Goal: Information Seeking & Learning: Learn about a topic

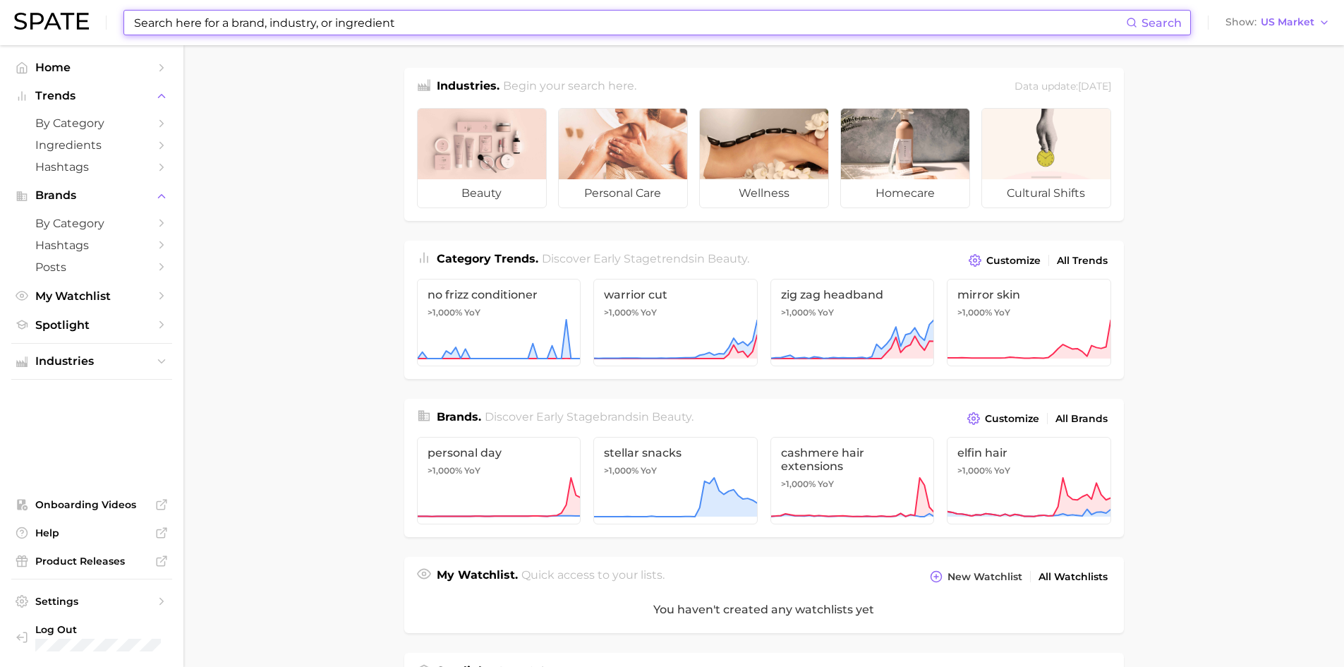
click at [414, 30] on input at bounding box center [629, 23] width 993 height 24
click at [409, 16] on input at bounding box center [629, 23] width 993 height 24
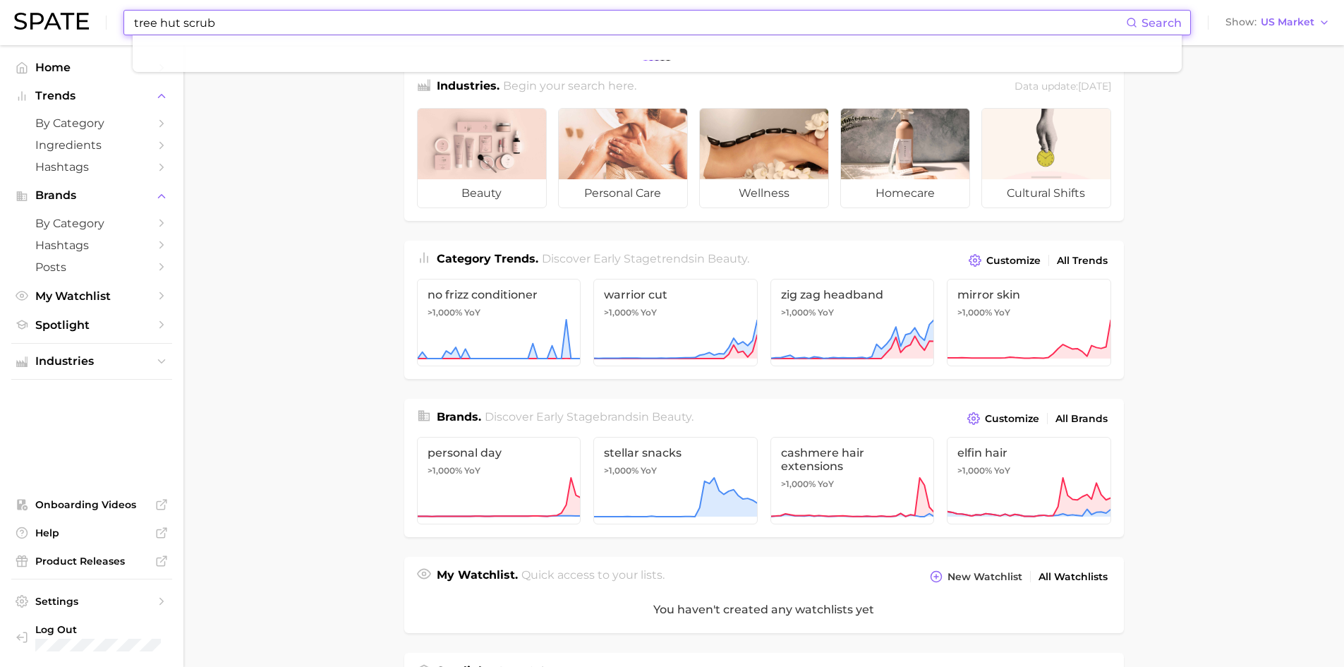
type input "tree hut scrub"
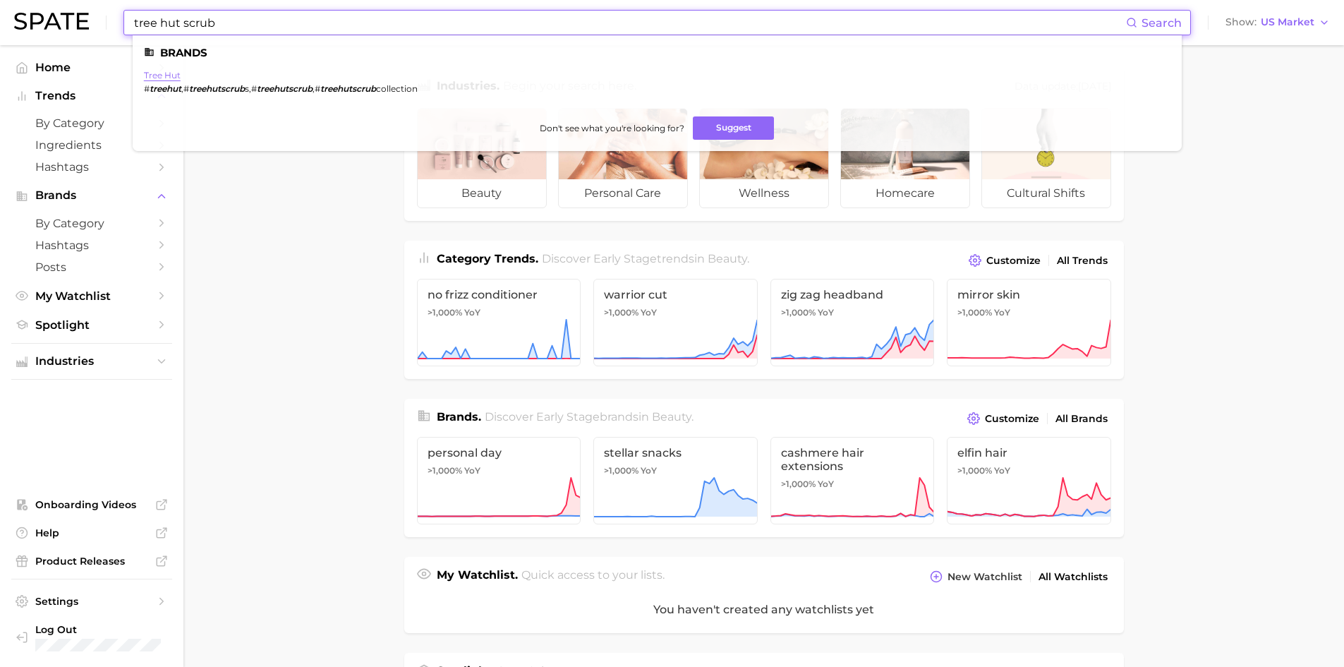
click at [165, 74] on link "tree hut" at bounding box center [162, 75] width 37 height 11
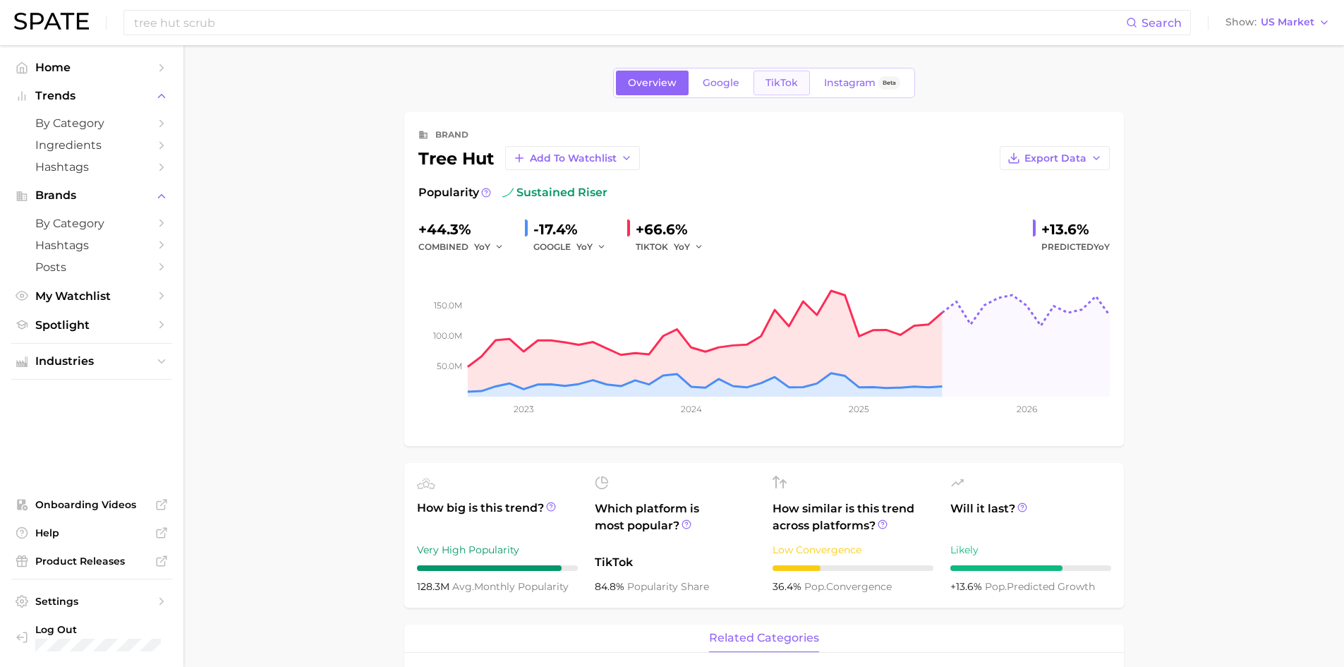
click at [796, 79] on span "TikTok" at bounding box center [781, 83] width 32 height 12
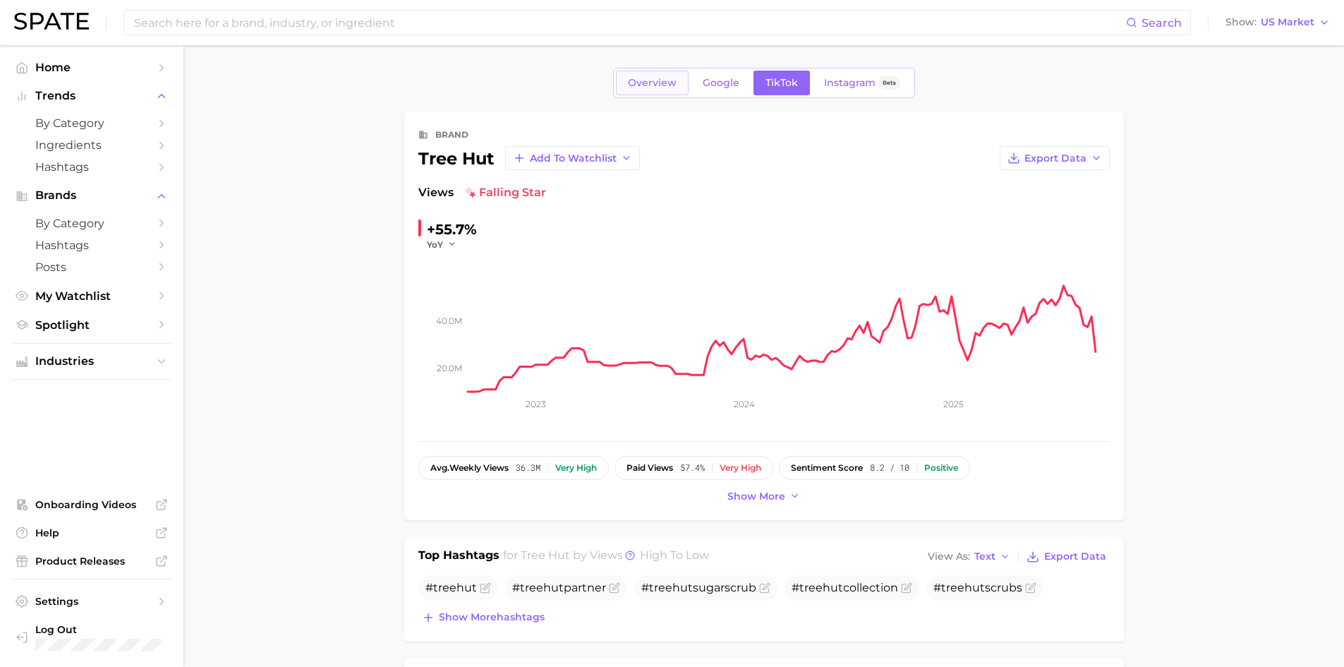
click at [649, 85] on span "Overview" at bounding box center [652, 83] width 49 height 12
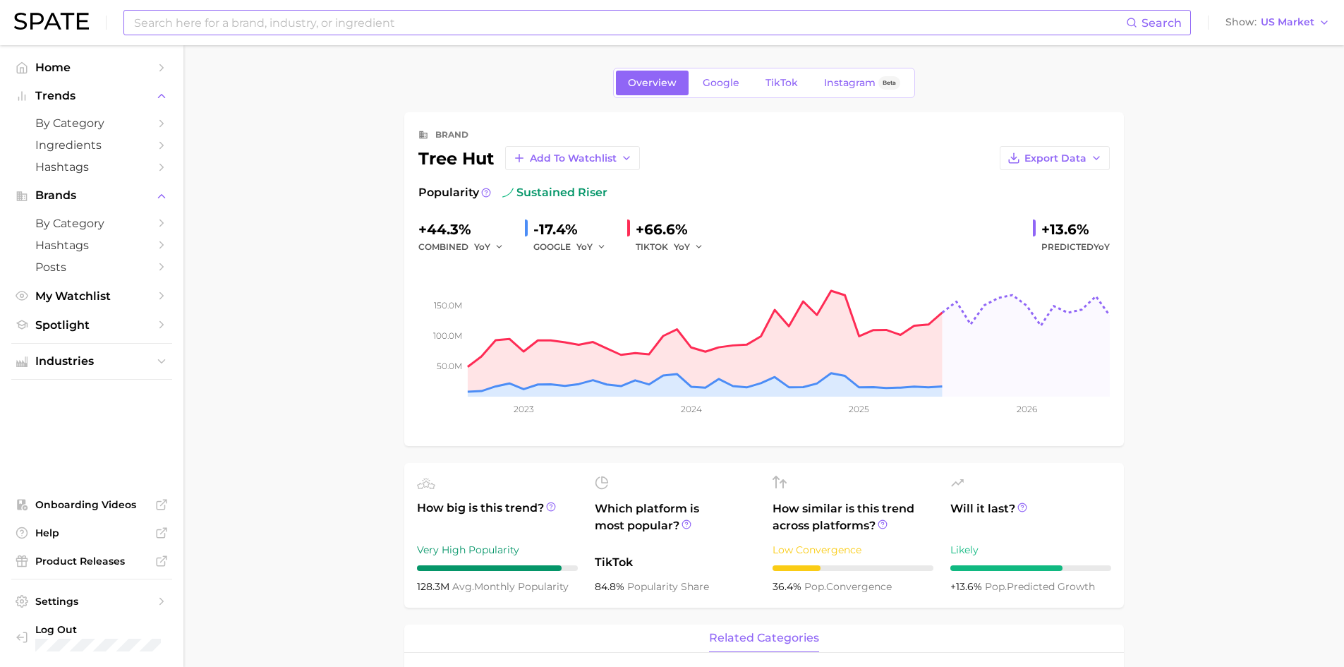
click at [353, 19] on input at bounding box center [629, 23] width 993 height 24
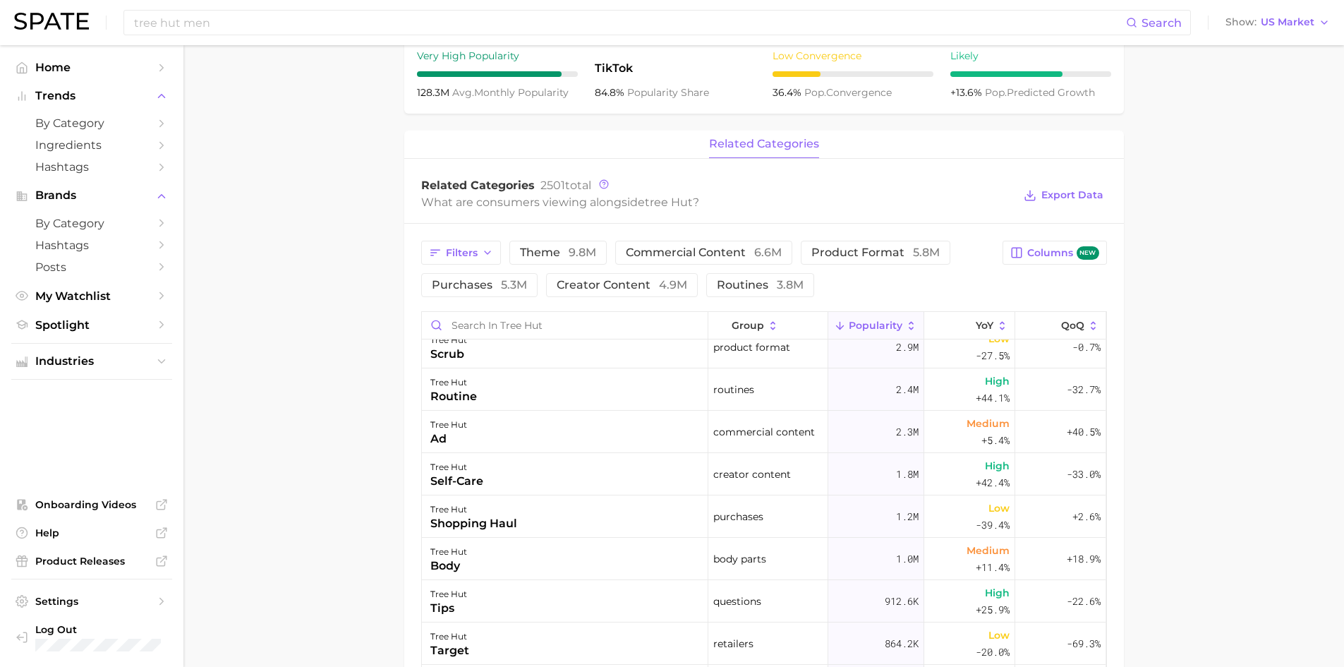
scroll to position [564, 0]
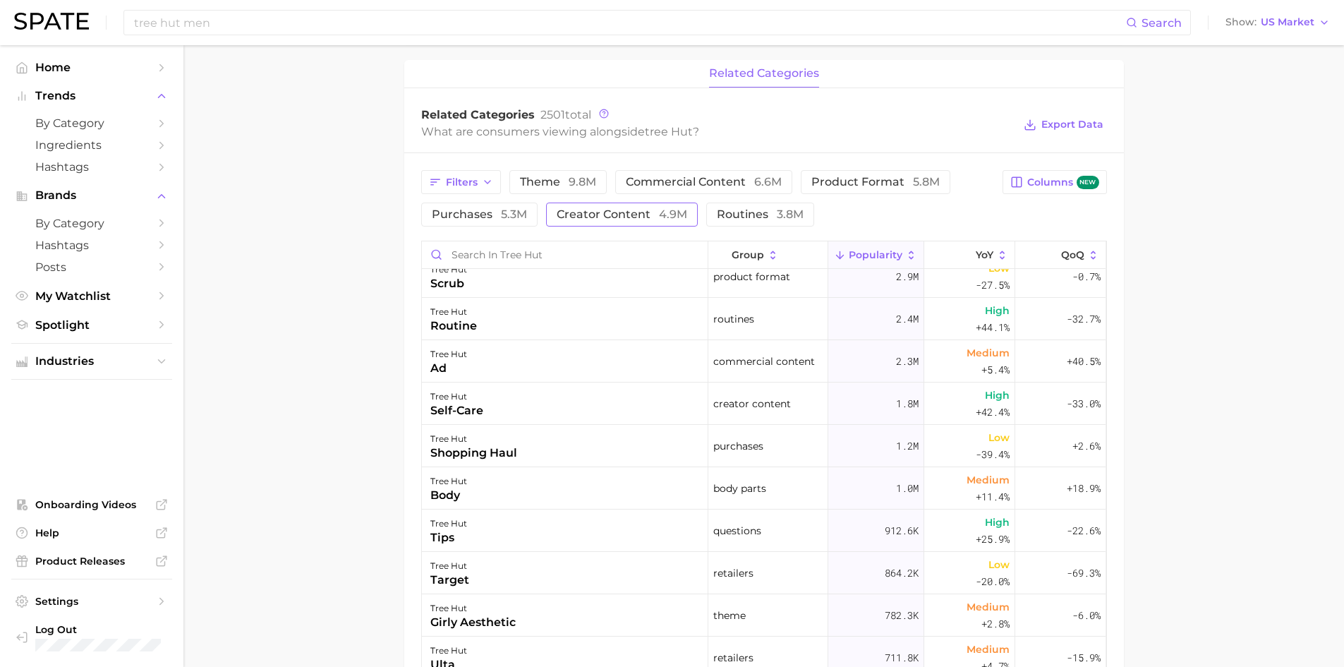
click at [611, 209] on span "creator content 4.9m" at bounding box center [622, 214] width 131 height 11
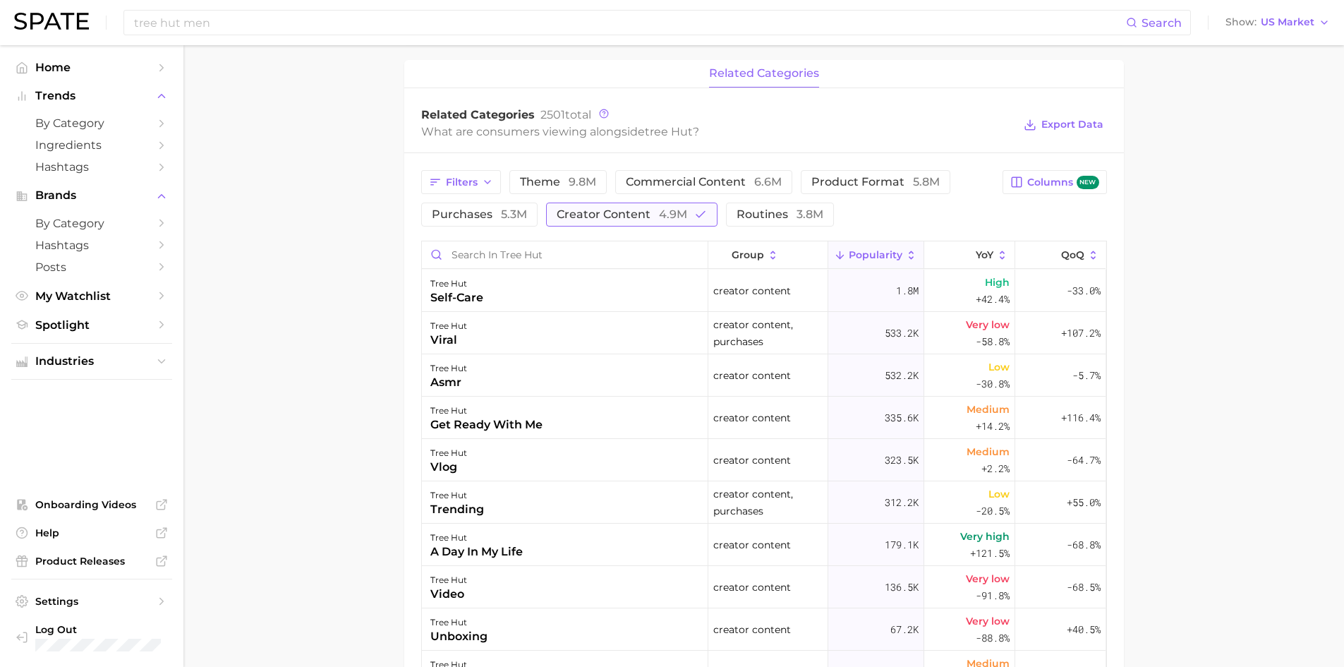
click at [617, 212] on span "creator content 4.9m" at bounding box center [622, 214] width 131 height 11
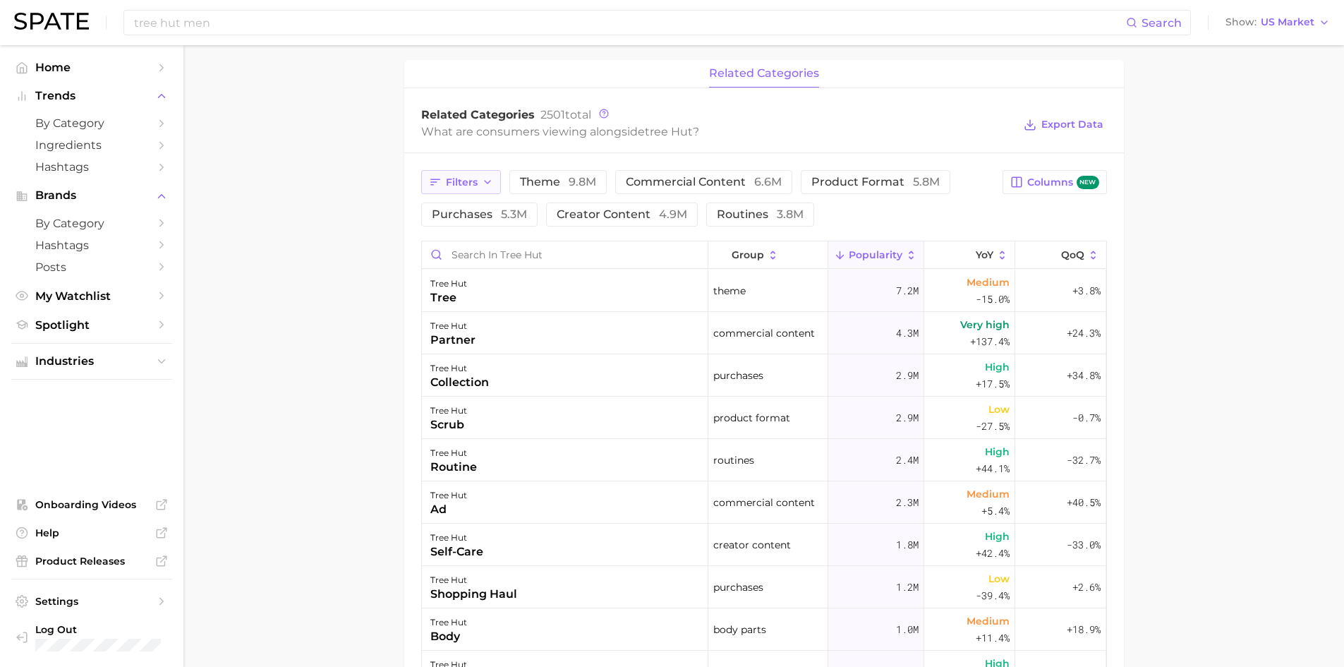
click at [463, 181] on span "Filters" at bounding box center [462, 182] width 32 height 12
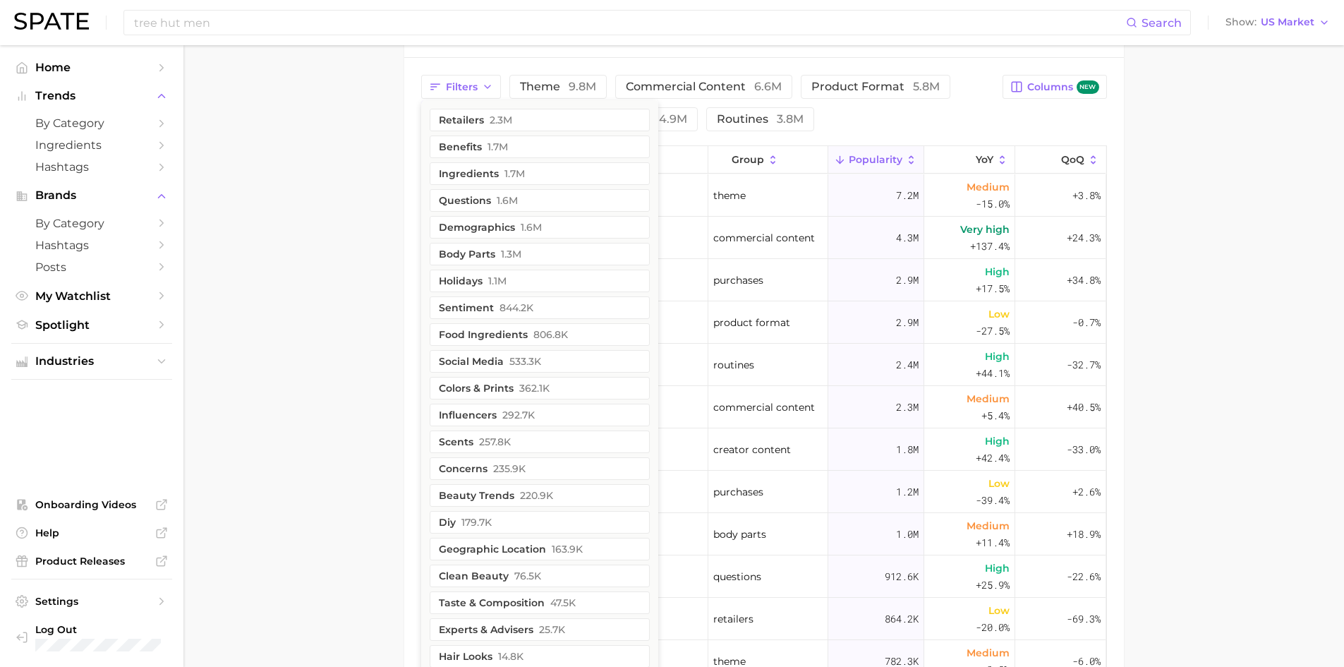
scroll to position [638, 0]
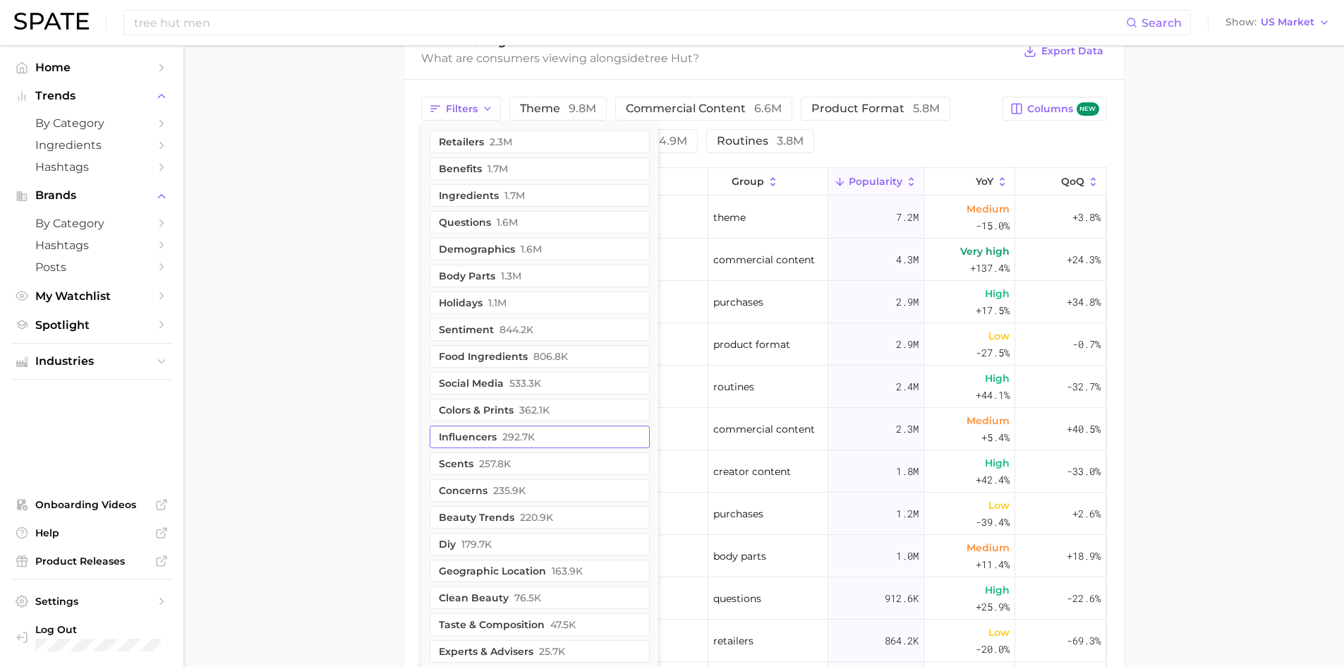
click at [502, 436] on span "292.7k" at bounding box center [518, 436] width 32 height 11
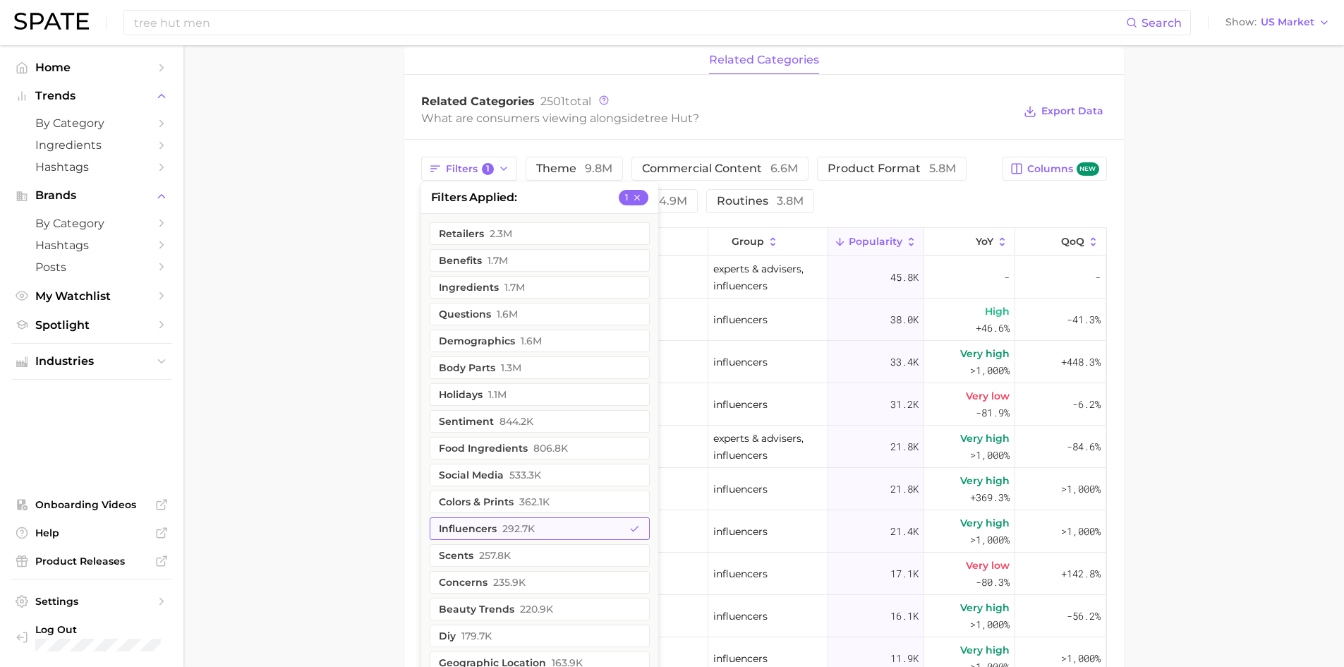
scroll to position [599, 0]
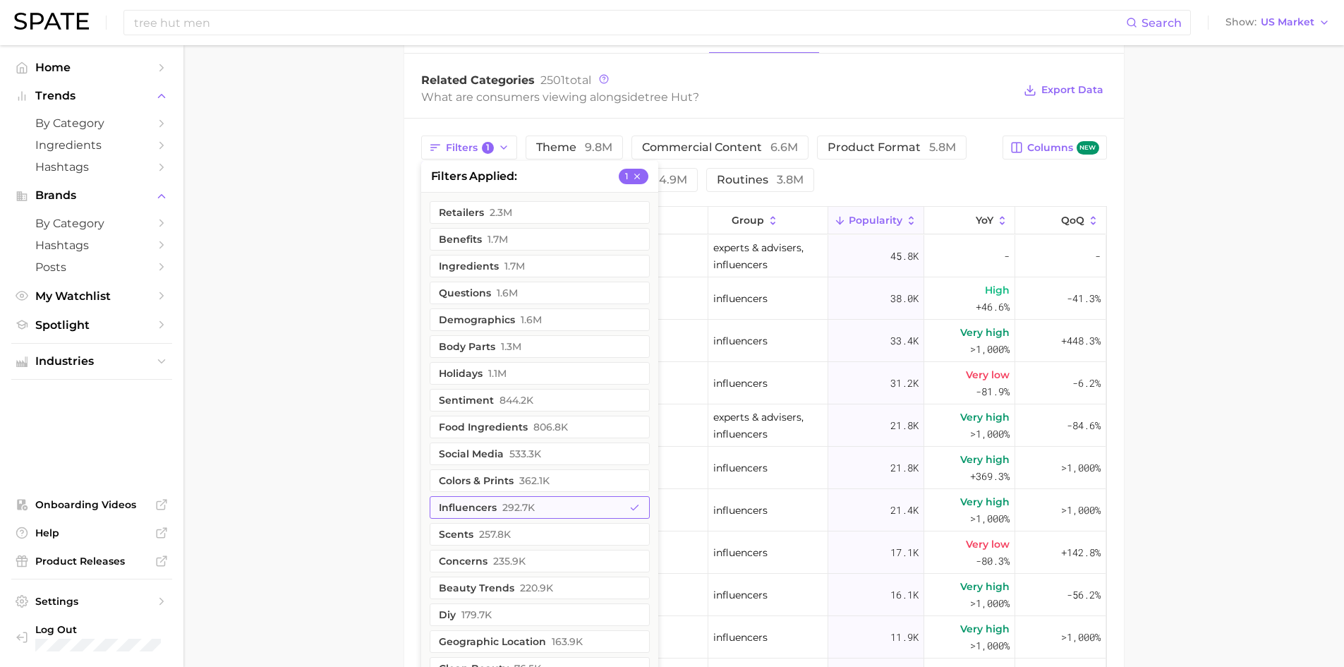
click at [562, 497] on button "influencers 292.7k" at bounding box center [540, 507] width 220 height 23
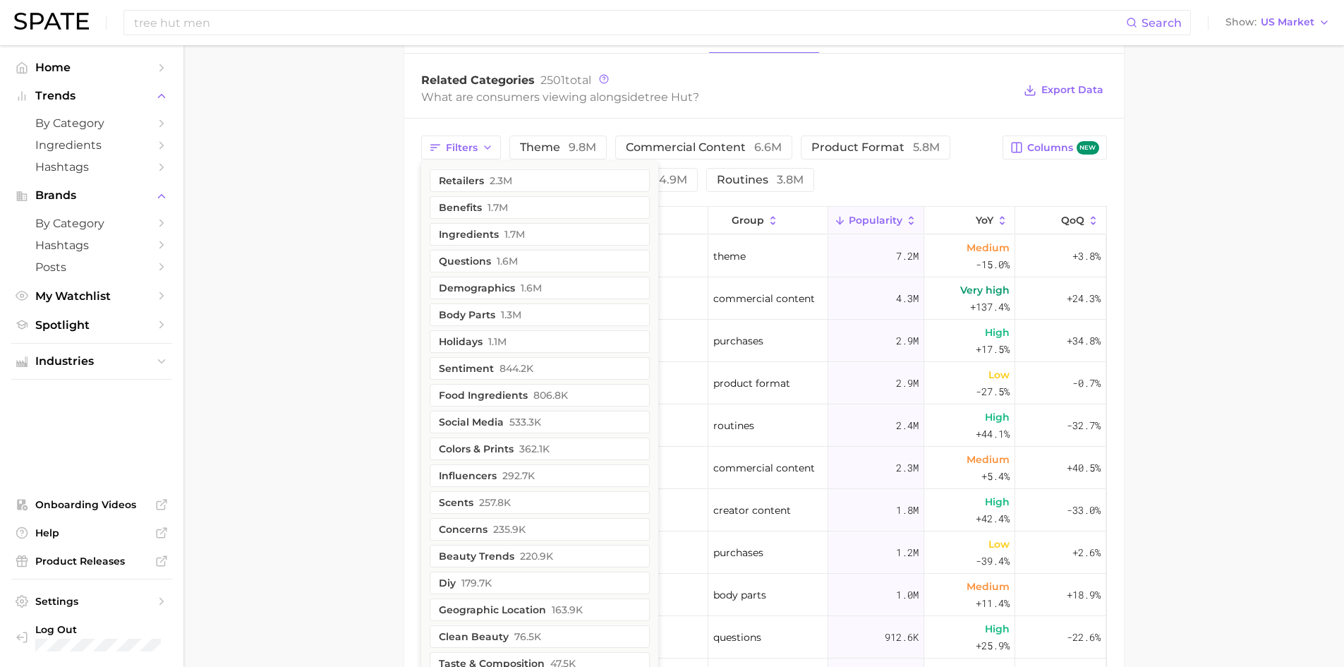
click at [253, 344] on main "Overview Google TikTok Instagram Beta brand tree hut Add to Watchlist Export Da…" at bounding box center [763, 203] width 1160 height 1514
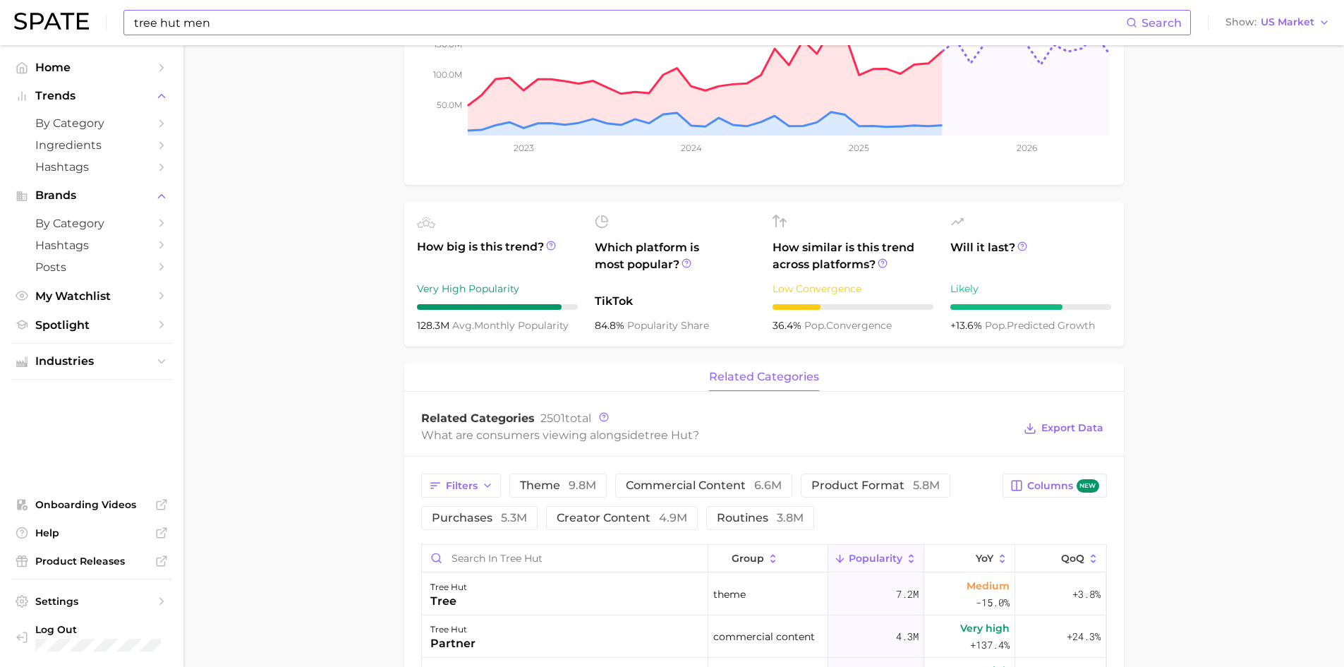
scroll to position [246, 0]
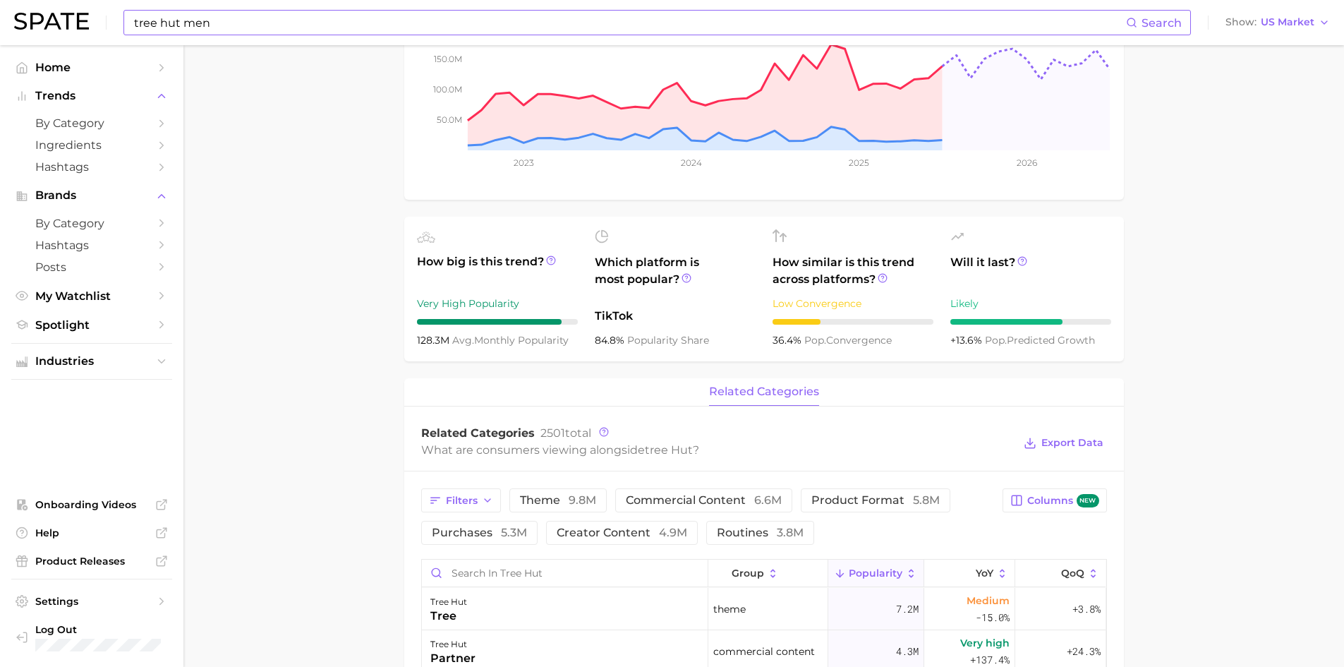
click at [361, 18] on input "tree hut men" at bounding box center [629, 23] width 993 height 24
type input "t"
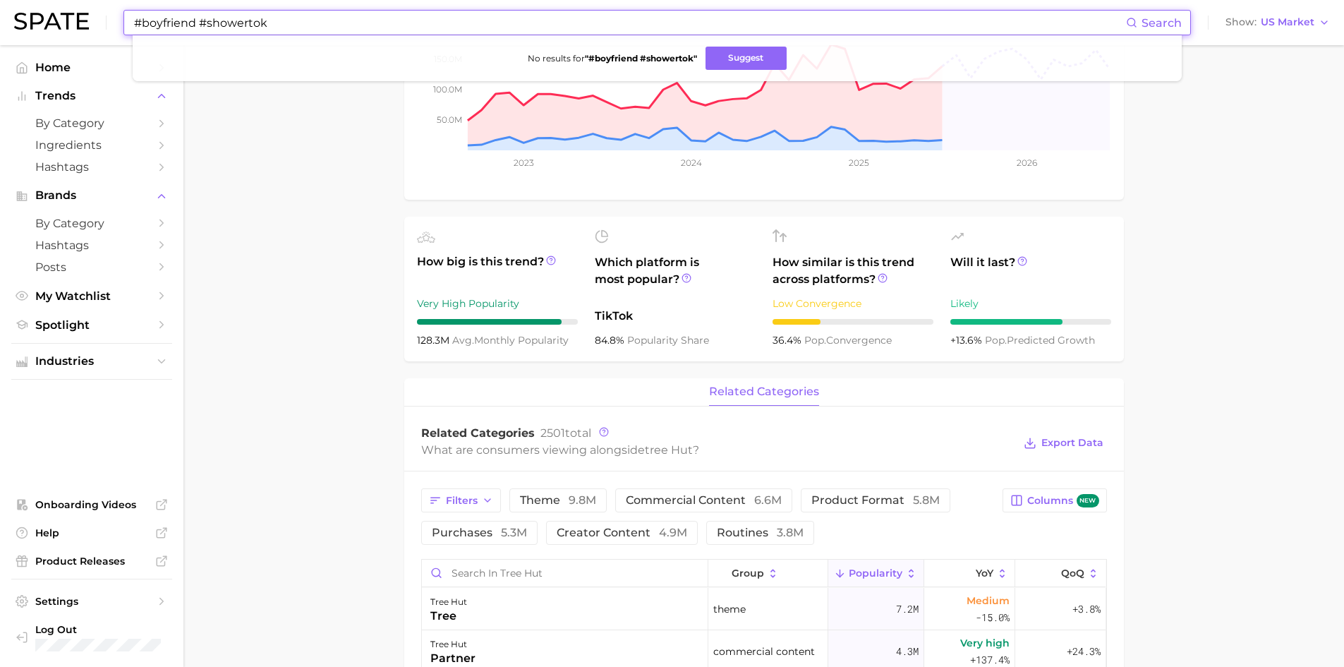
click at [319, 237] on main "Overview Google TikTok Instagram Beta brand tree hut Add to Watchlist Export Da…" at bounding box center [763, 556] width 1160 height 1514
click at [599, 16] on input "#boyfriend #showertok" at bounding box center [629, 23] width 993 height 24
type input "#boyfriend #treehut"
